Goal: Task Accomplishment & Management: Use online tool/utility

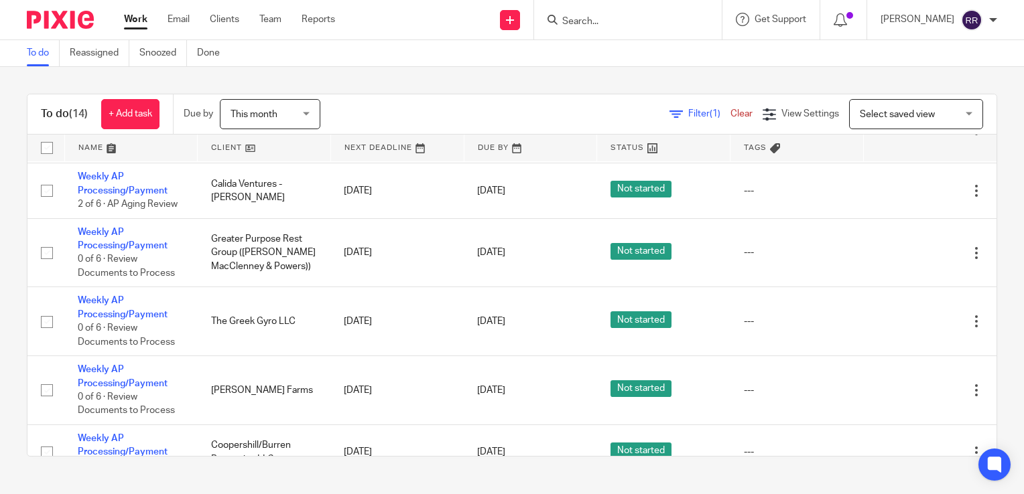
scroll to position [402, 0]
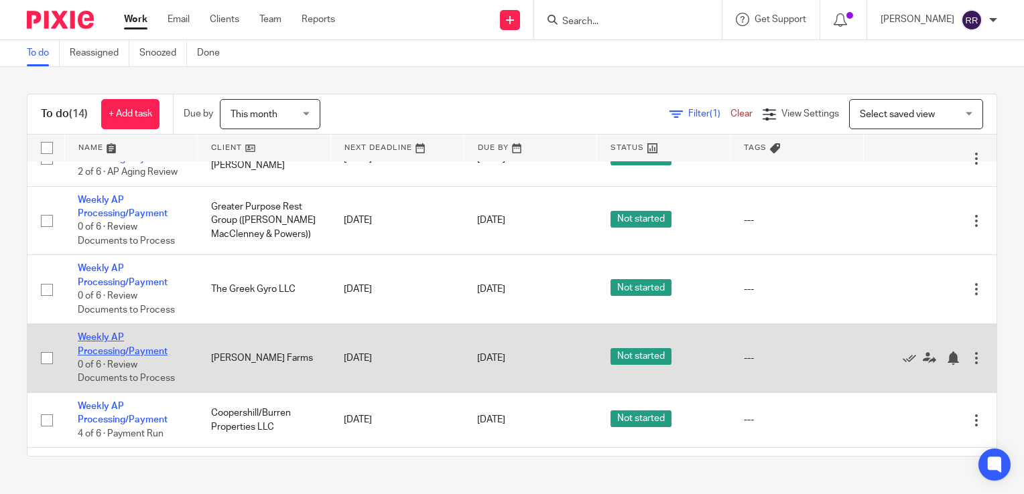
click at [90, 343] on link "Weekly AP Processing/Payment" at bounding box center [123, 344] width 90 height 23
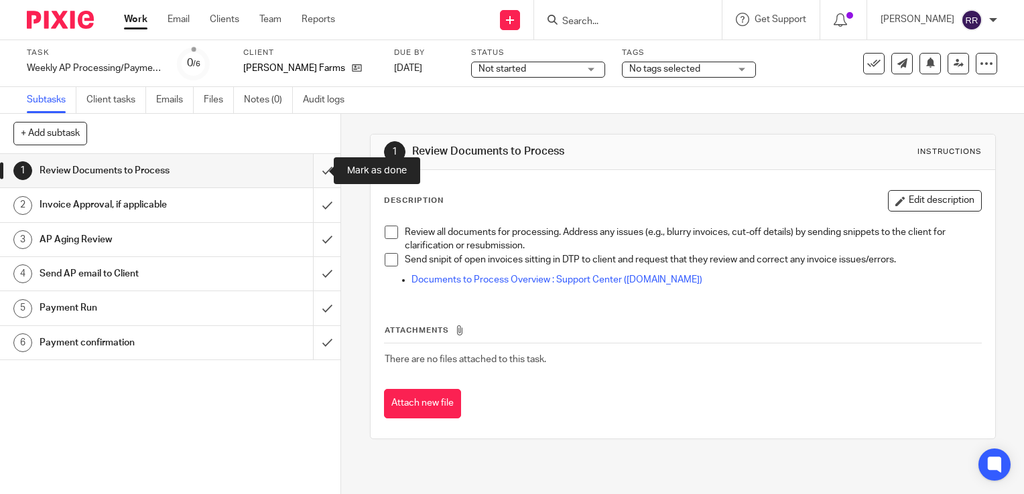
click at [318, 171] on input "submit" at bounding box center [170, 170] width 340 height 33
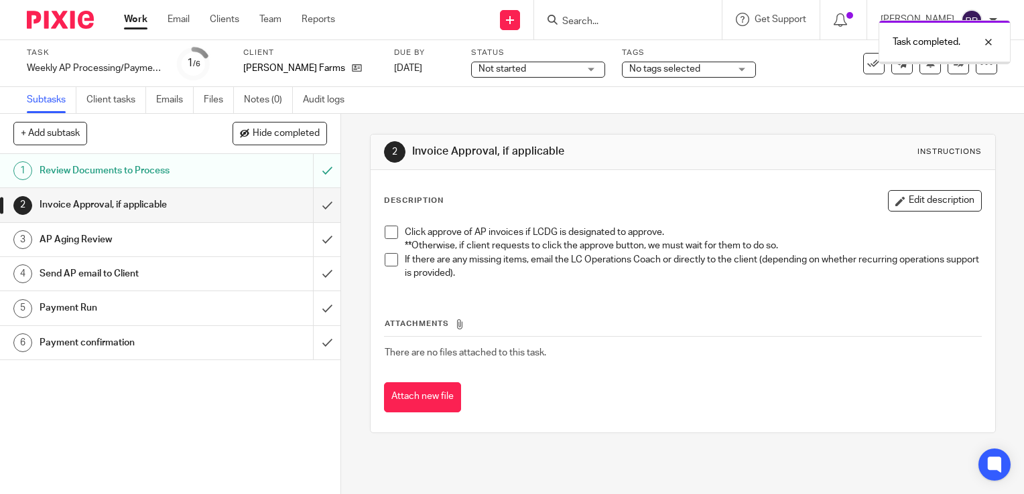
click at [312, 204] on input "submit" at bounding box center [170, 204] width 340 height 33
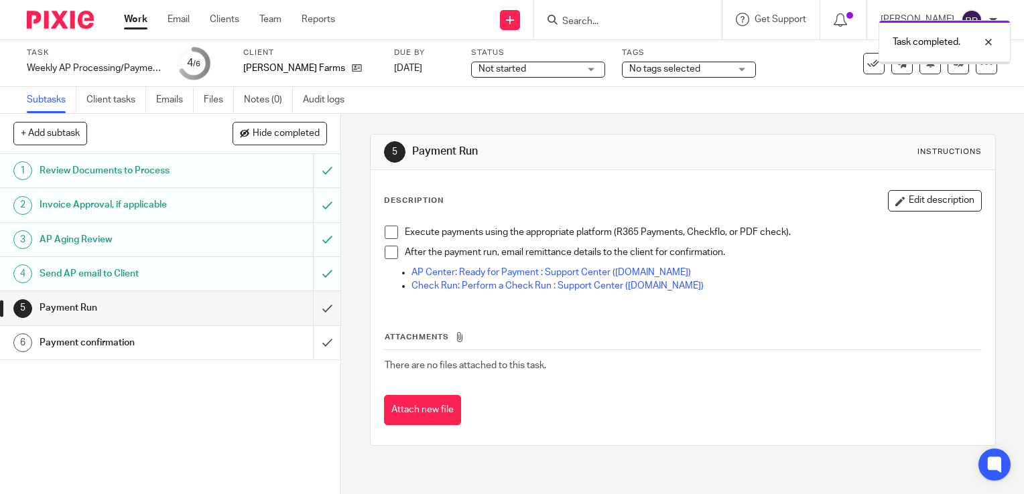
click at [314, 306] on input "submit" at bounding box center [170, 307] width 340 height 33
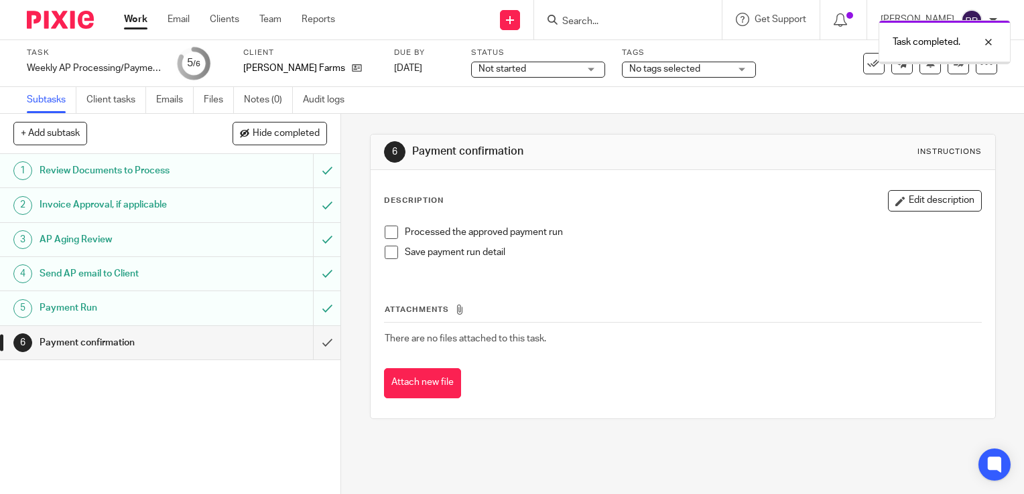
click at [314, 342] on input "submit" at bounding box center [170, 342] width 340 height 33
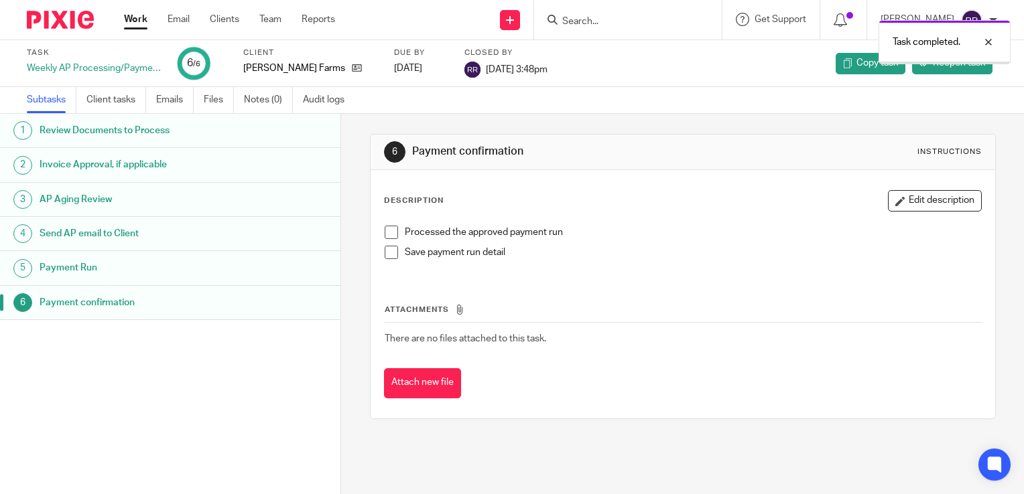
click at [133, 21] on link "Work" at bounding box center [135, 19] width 23 height 13
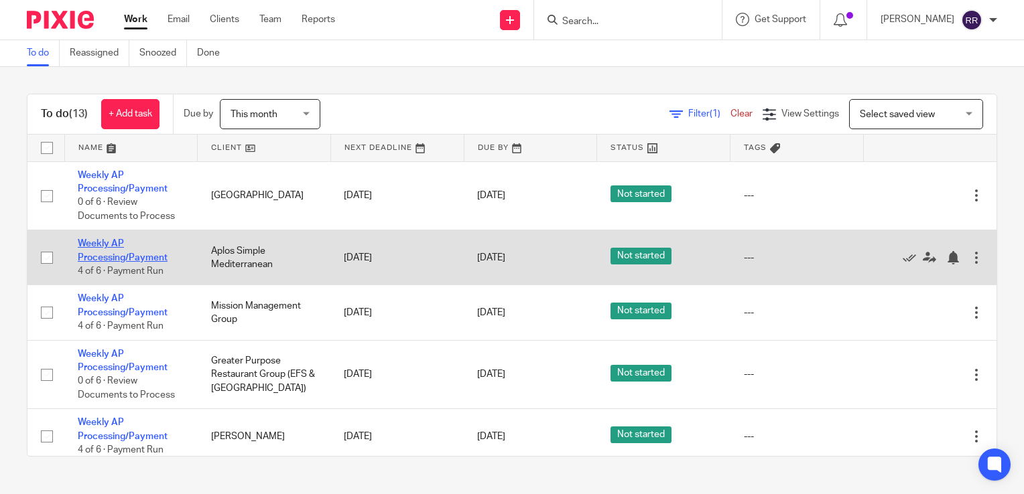
click at [93, 245] on link "Weekly AP Processing/Payment" at bounding box center [123, 250] width 90 height 23
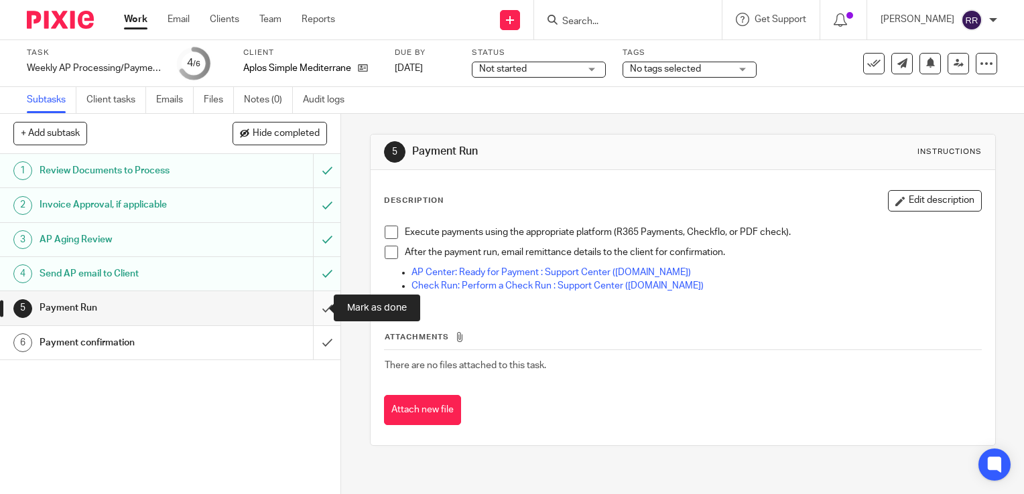
click at [311, 305] on input "submit" at bounding box center [170, 307] width 340 height 33
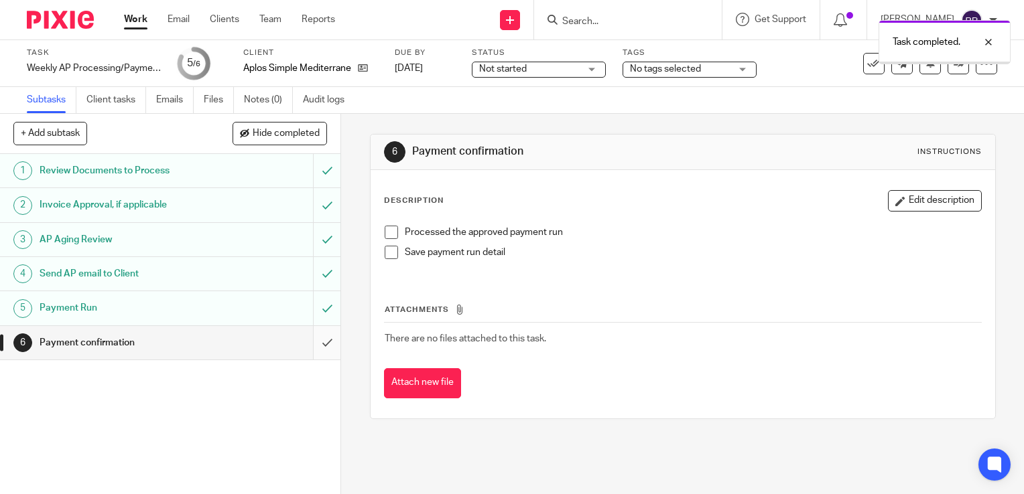
click at [316, 334] on input "submit" at bounding box center [170, 342] width 340 height 33
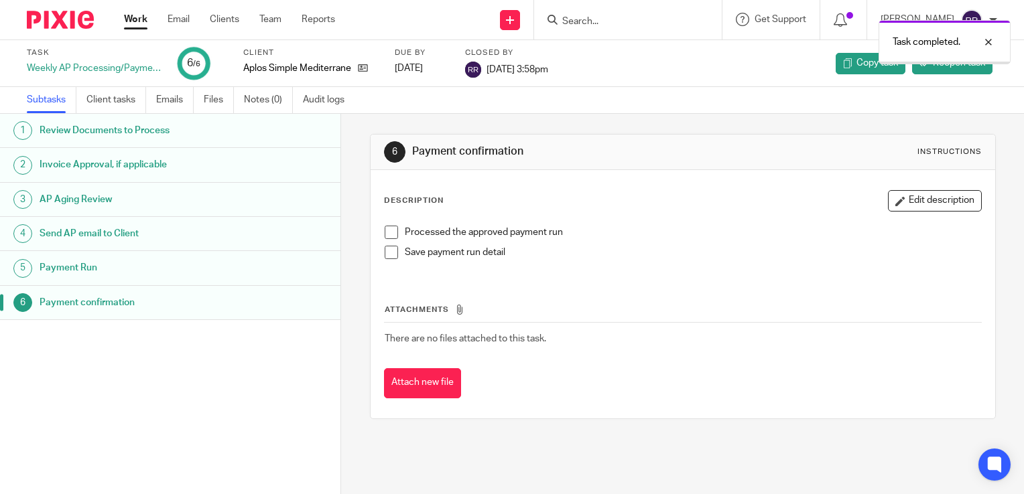
click at [128, 22] on link "Work" at bounding box center [135, 19] width 23 height 13
